Goal: Information Seeking & Learning: Learn about a topic

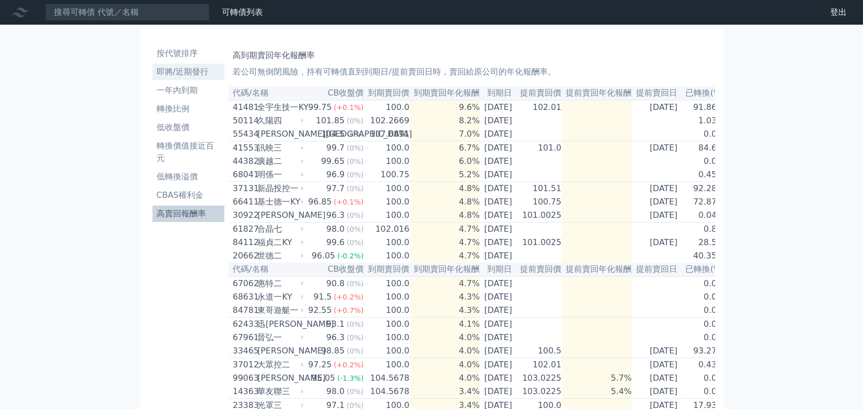
click at [198, 73] on li "即將/近期發行" at bounding box center [189, 72] width 72 height 12
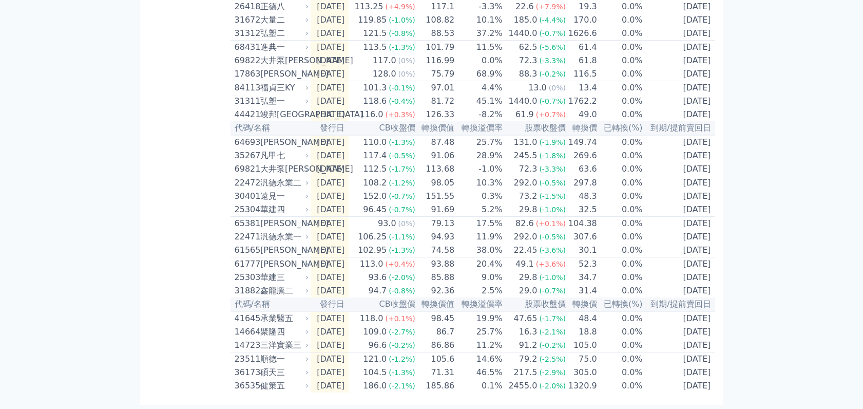
scroll to position [78, 0]
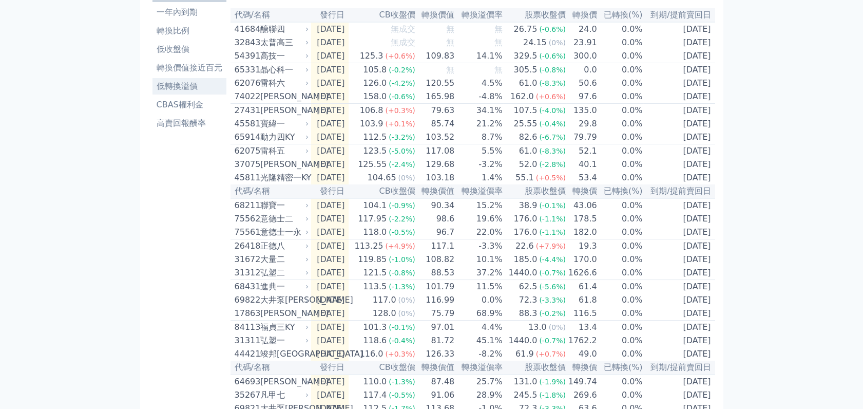
click at [191, 86] on li "低轉換溢價" at bounding box center [190, 86] width 74 height 12
